Goal: Transaction & Acquisition: Purchase product/service

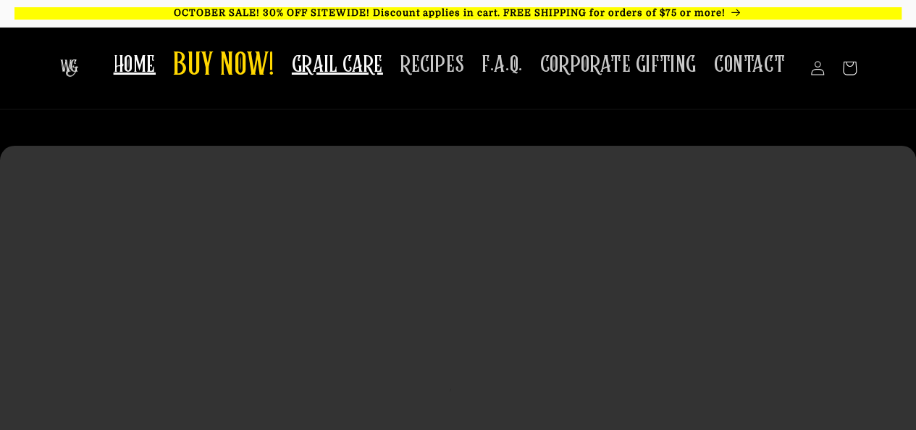
click at [377, 78] on span "GRAIL CARE" at bounding box center [337, 65] width 91 height 28
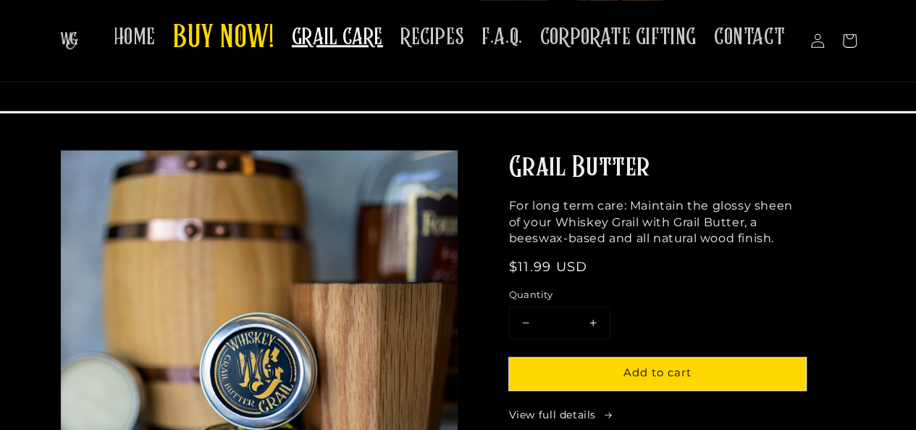
scroll to position [669, 0]
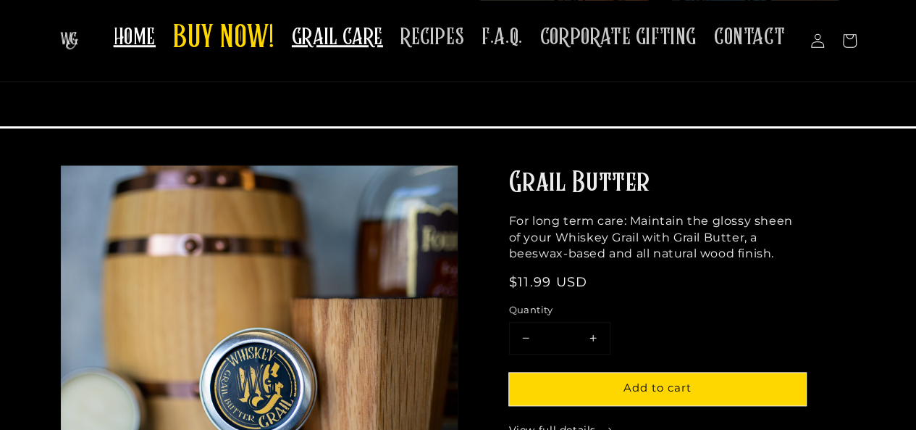
click at [148, 37] on span "HOME" at bounding box center [135, 37] width 42 height 28
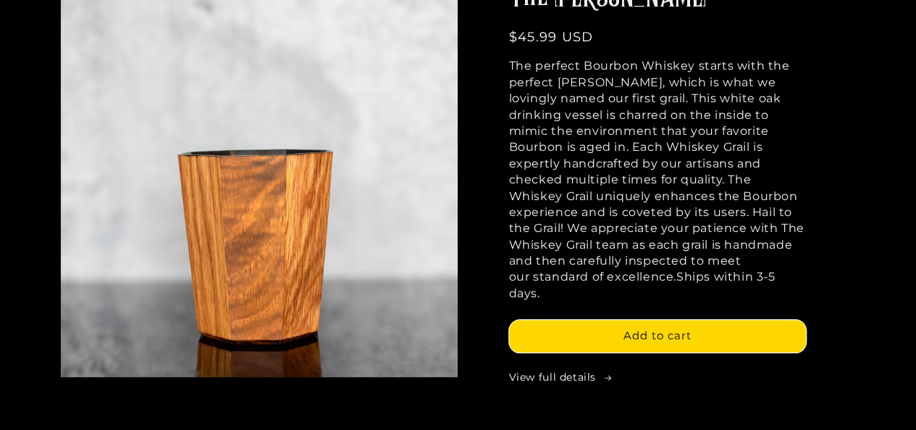
scroll to position [684, 0]
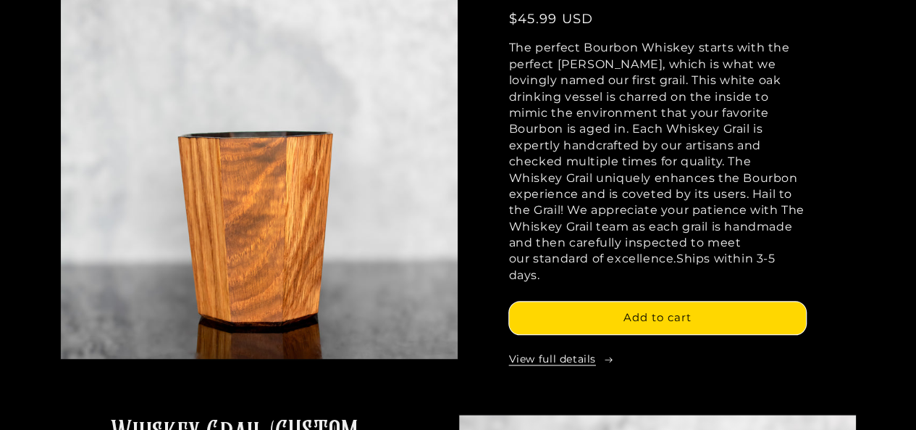
click at [581, 352] on link "View full details" at bounding box center [657, 359] width 297 height 14
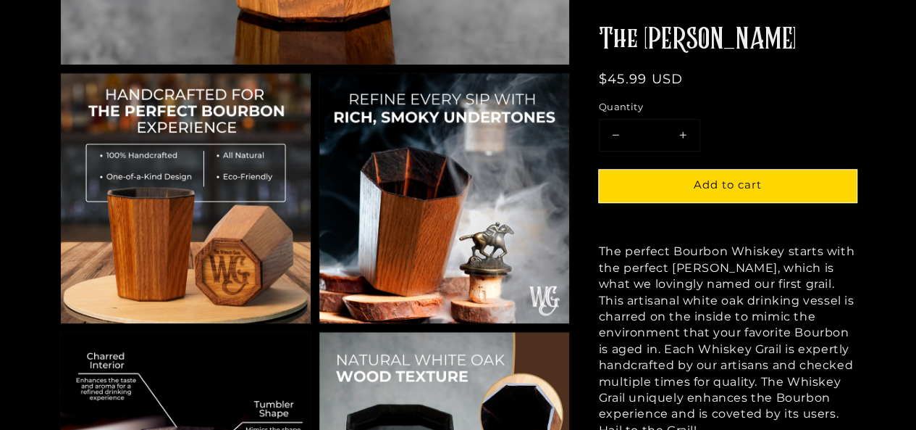
scroll to position [620, 0]
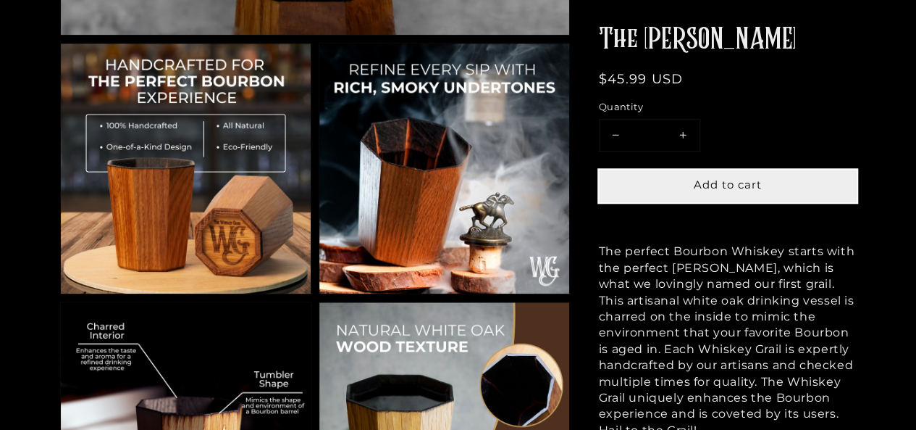
click at [734, 193] on button "Add to cart" at bounding box center [728, 186] width 258 height 33
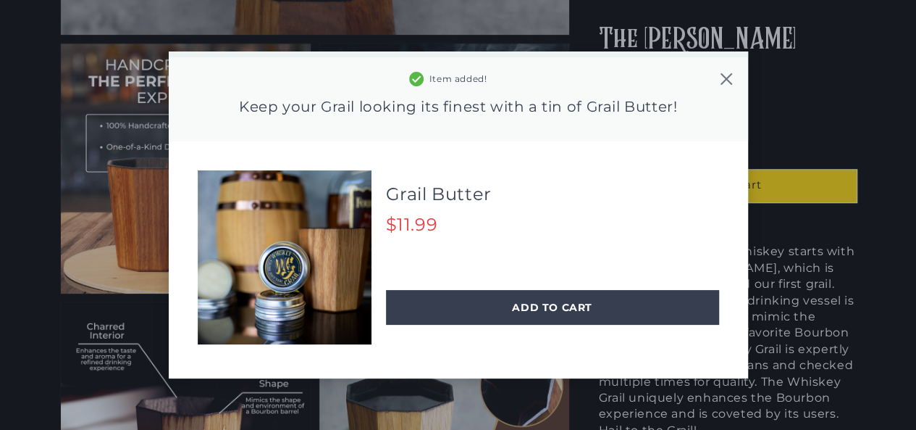
click at [726, 78] on icon at bounding box center [726, 79] width 12 height 12
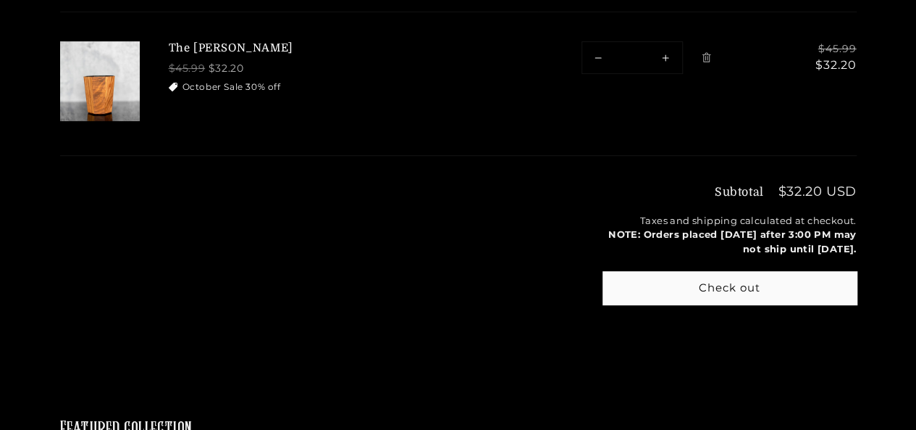
scroll to position [219, 0]
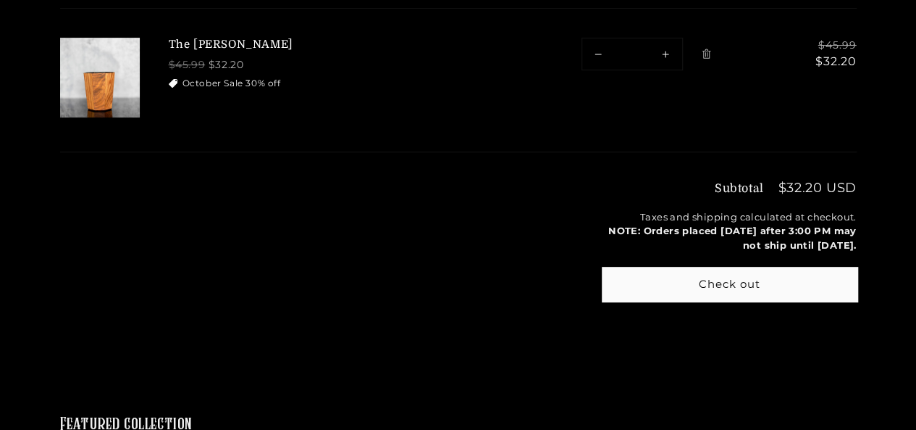
click at [688, 289] on button "Check out" at bounding box center [730, 284] width 254 height 33
